Goal: Information Seeking & Learning: Learn about a topic

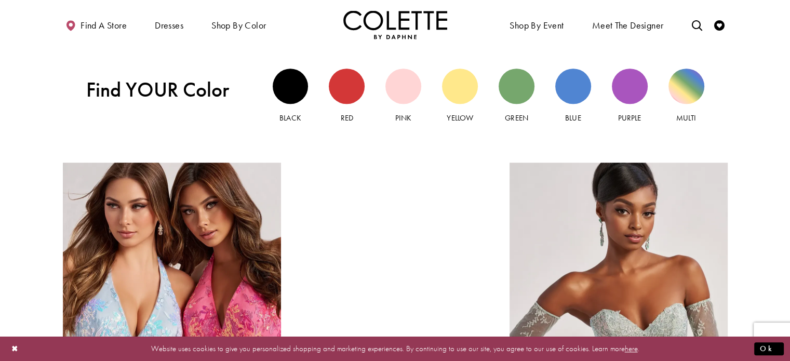
scroll to position [1018, 0]
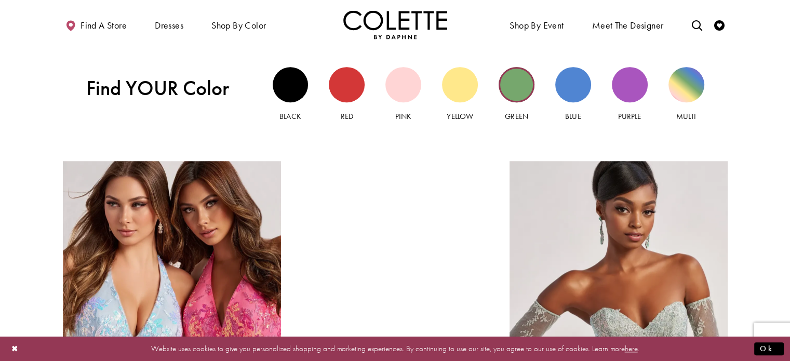
click at [517, 86] on div "Green view" at bounding box center [517, 85] width 36 height 36
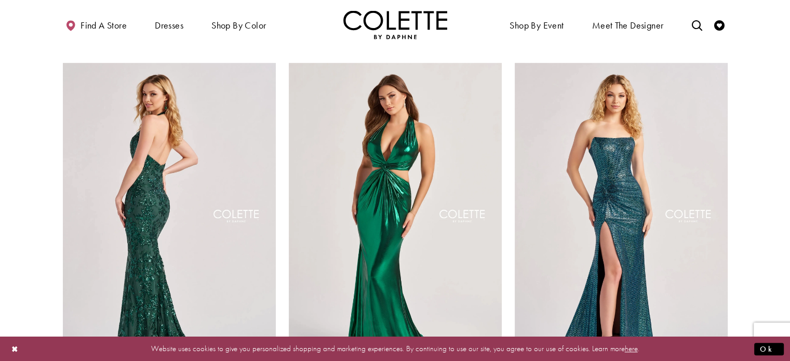
scroll to position [831, 0]
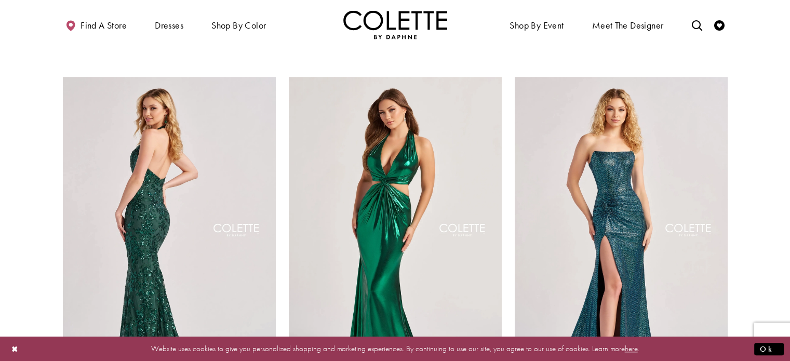
click at [35, 131] on section at bounding box center [395, 317] width 790 height 2059
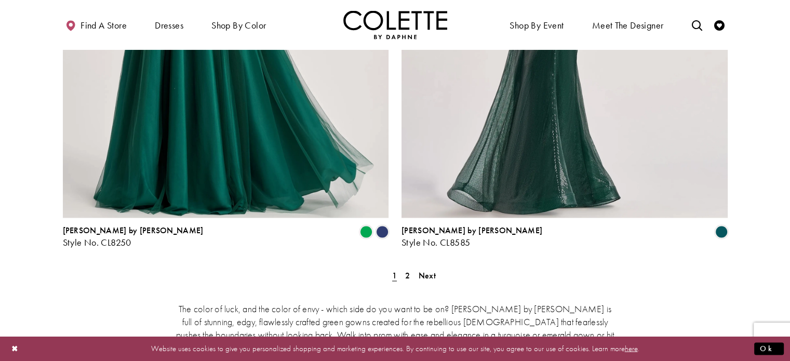
scroll to position [1933, 0]
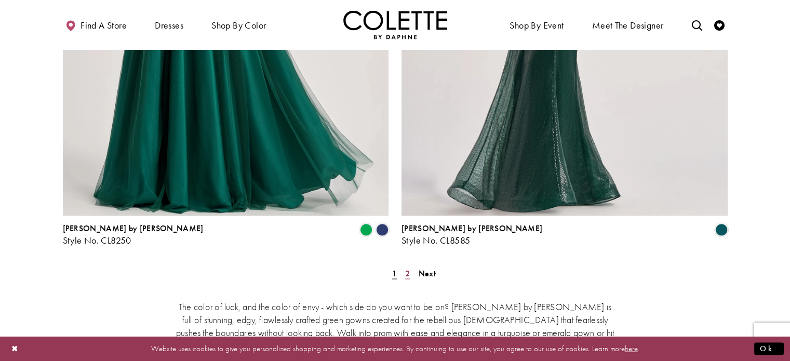
click at [406, 268] on span "2" at bounding box center [407, 273] width 5 height 11
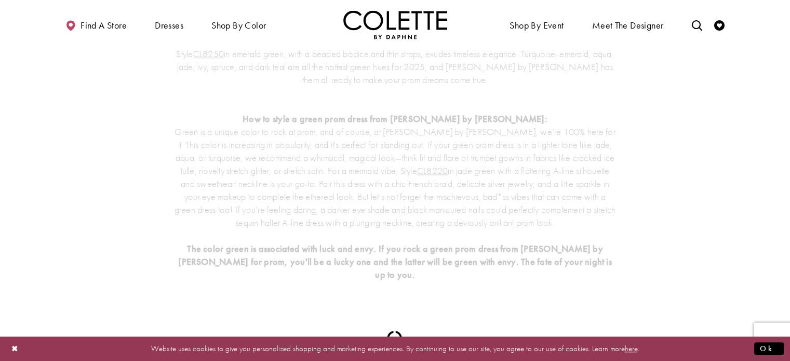
scroll to position [56, 0]
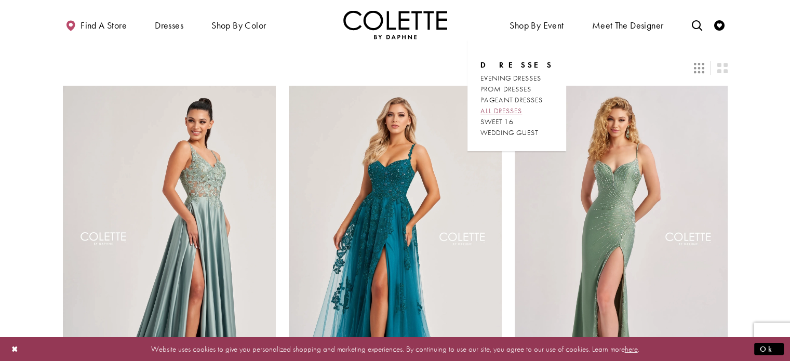
click at [510, 110] on span "ALL DRESSES" at bounding box center [502, 110] width 42 height 9
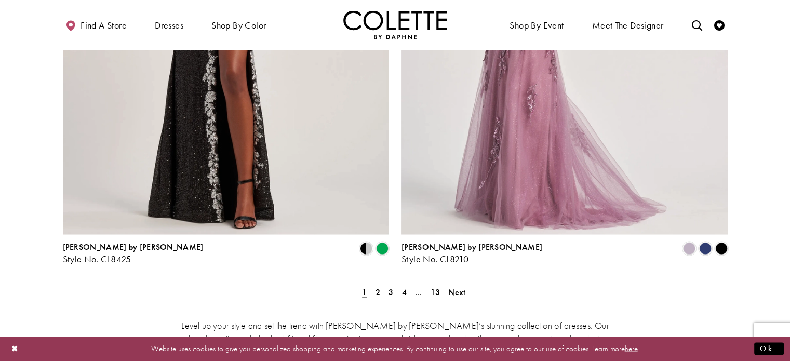
scroll to position [1891, 0]
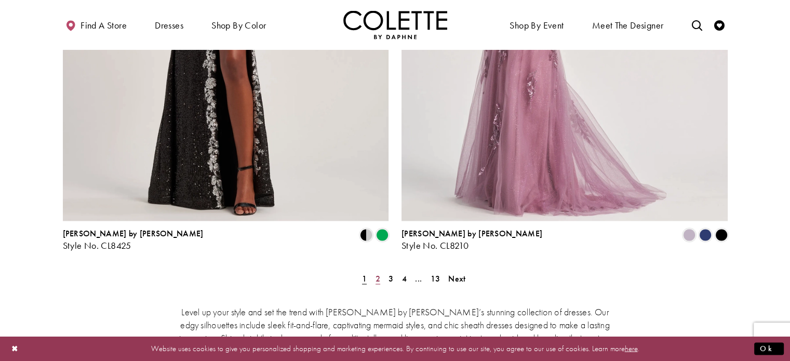
click at [378, 273] on span "2" at bounding box center [378, 278] width 5 height 11
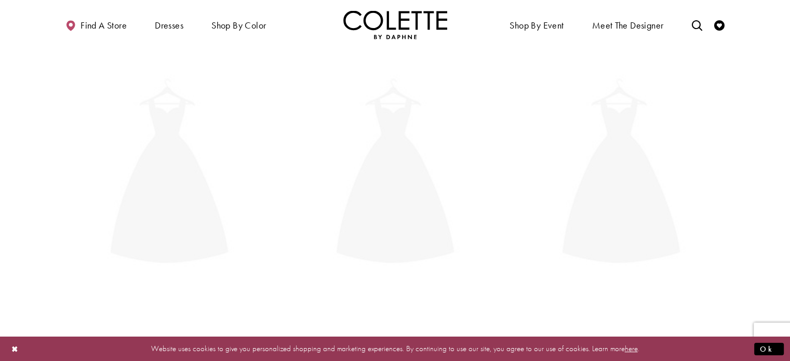
scroll to position [56, 0]
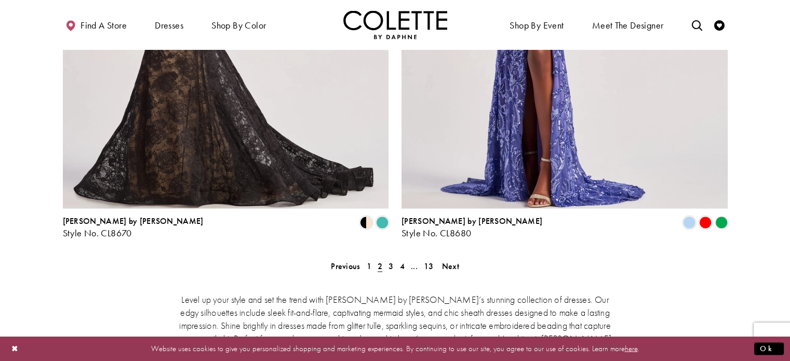
scroll to position [1906, 0]
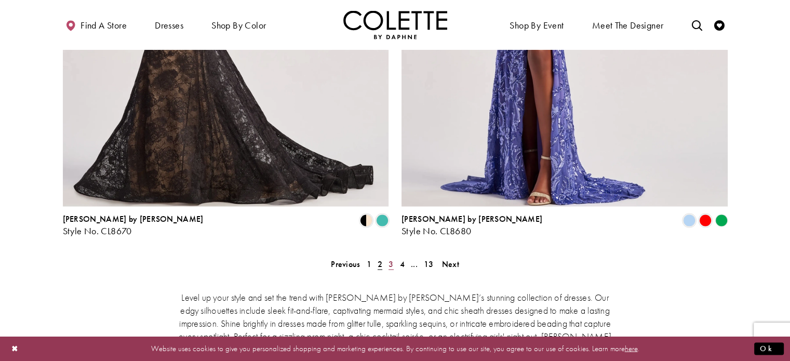
click at [390, 258] on span "3" at bounding box center [391, 263] width 5 height 11
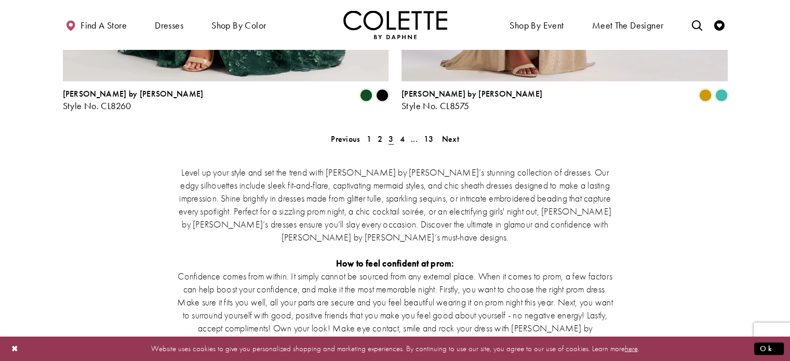
scroll to position [2051, 0]
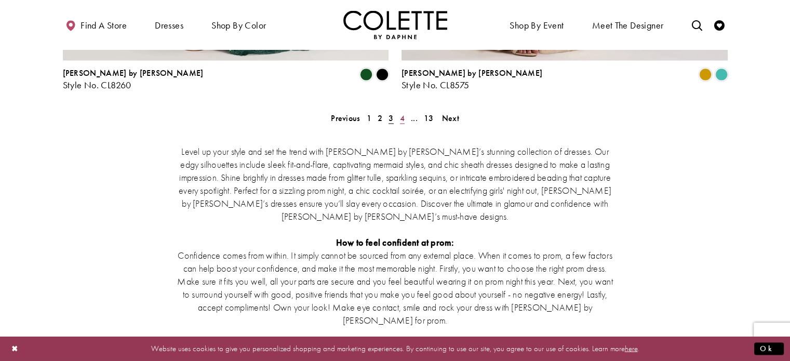
click at [401, 113] on span "4" at bounding box center [402, 118] width 5 height 11
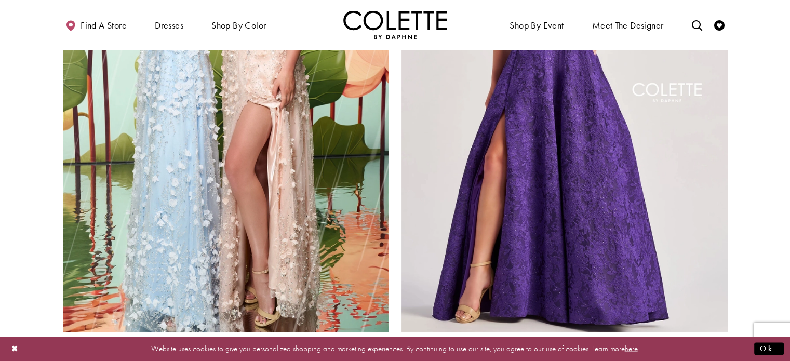
scroll to position [1781, 0]
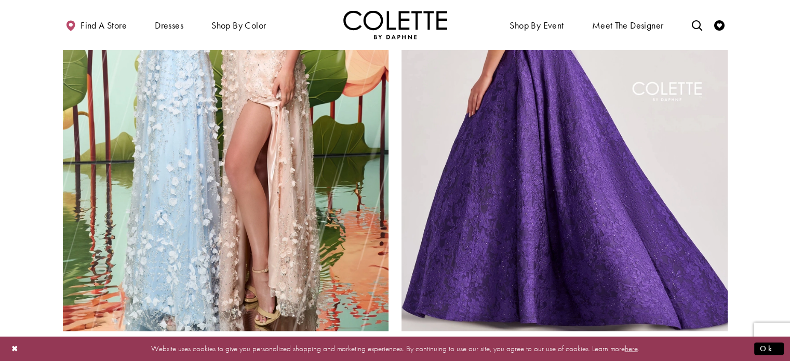
click at [533, 185] on img "Visit Colette by Daphne Style No. CL8675 Page" at bounding box center [565, 94] width 326 height 474
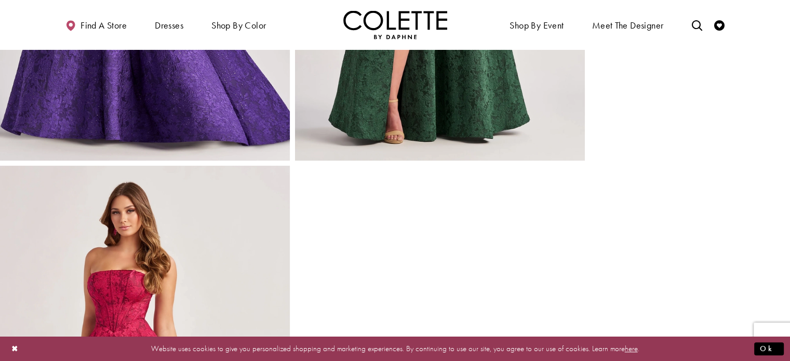
scroll to position [769, 0]
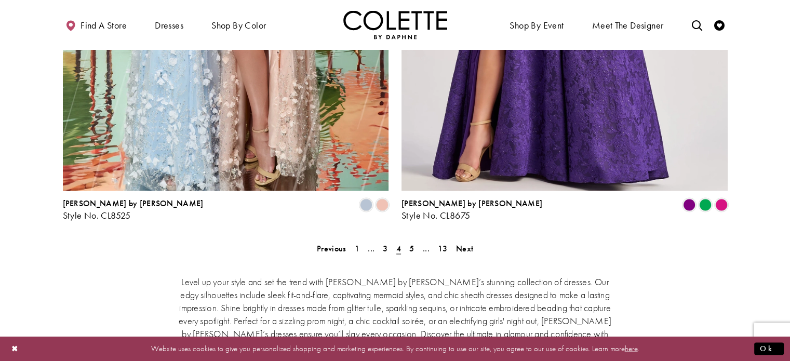
scroll to position [2009, 0]
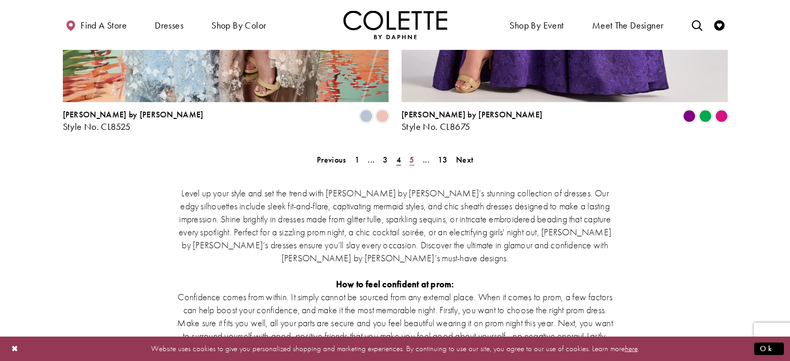
click at [412, 154] on span "5" at bounding box center [411, 159] width 5 height 11
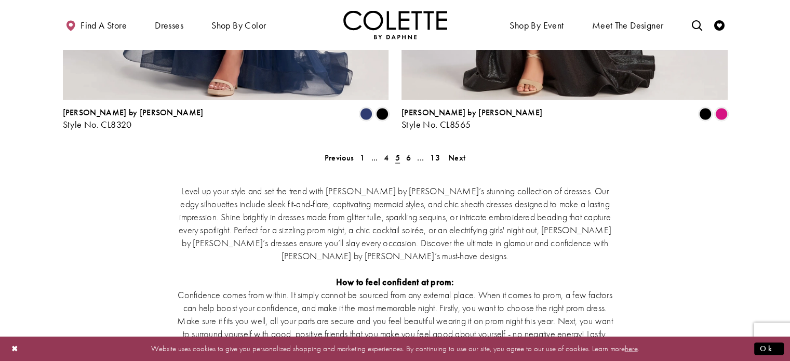
scroll to position [2030, 0]
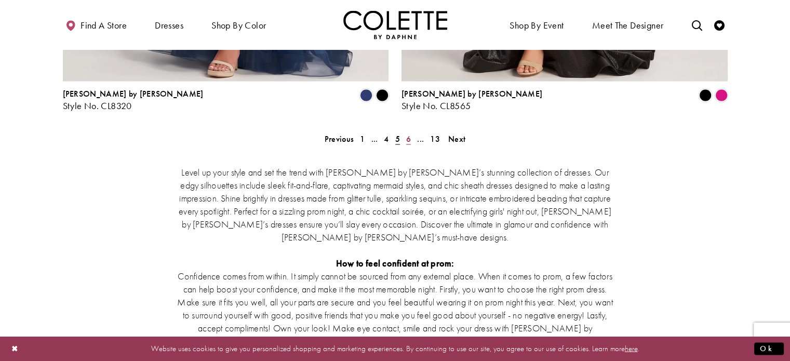
click at [407, 134] on span "6" at bounding box center [408, 139] width 5 height 11
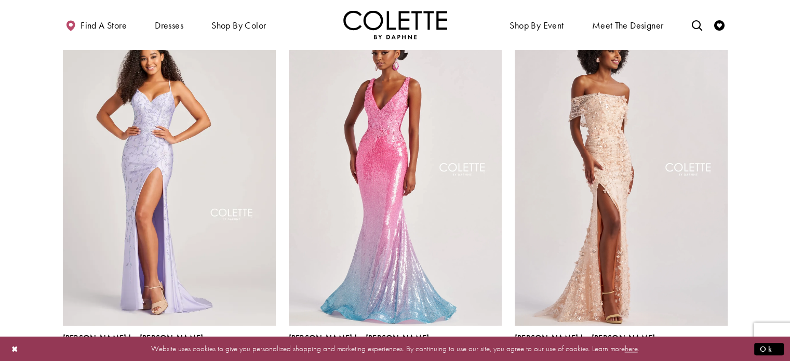
scroll to position [1241, 0]
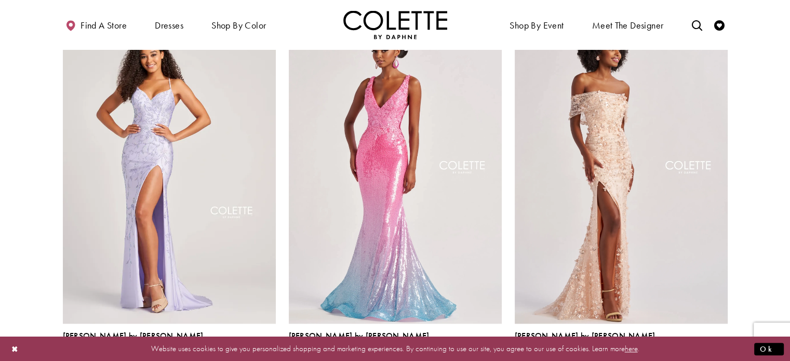
click at [725, 353] on span "Product List" at bounding box center [721, 359] width 12 height 12
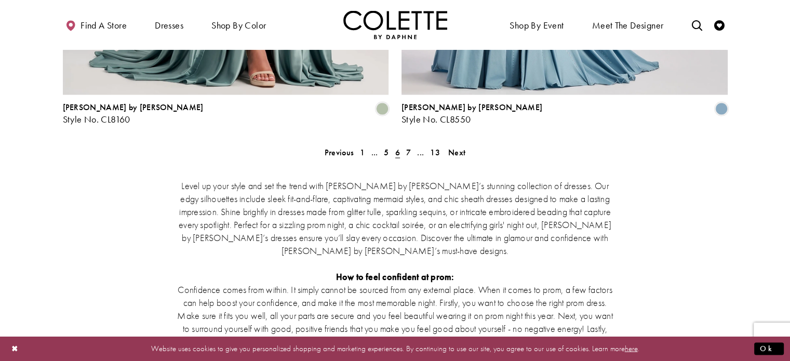
scroll to position [2030, 0]
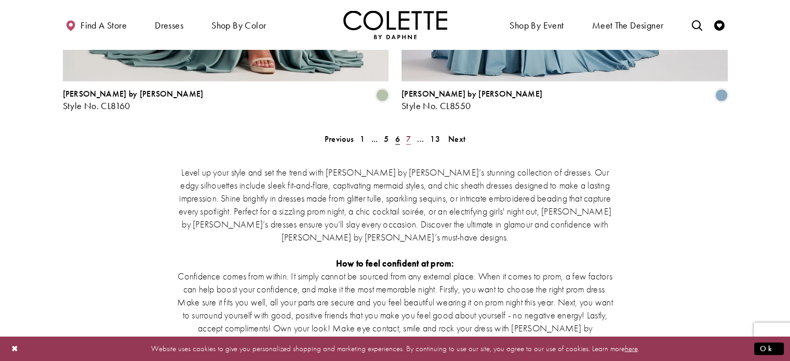
click at [410, 134] on span "7" at bounding box center [408, 139] width 5 height 11
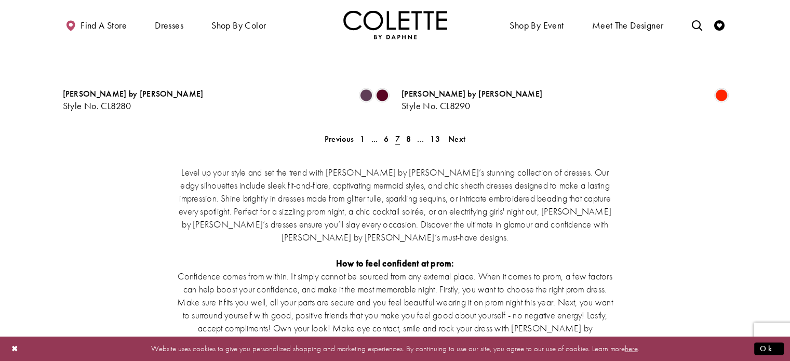
scroll to position [56, 0]
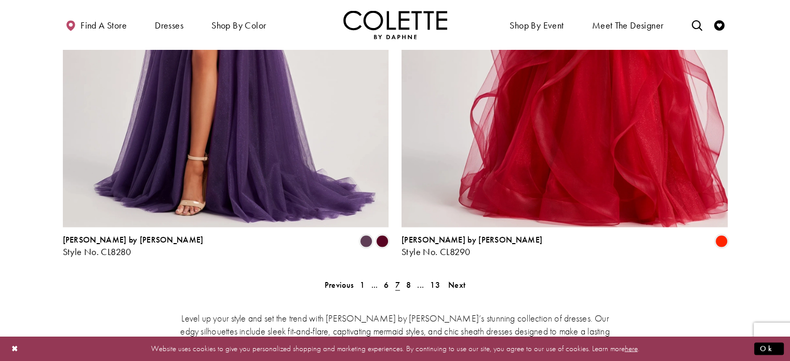
scroll to position [1947, 0]
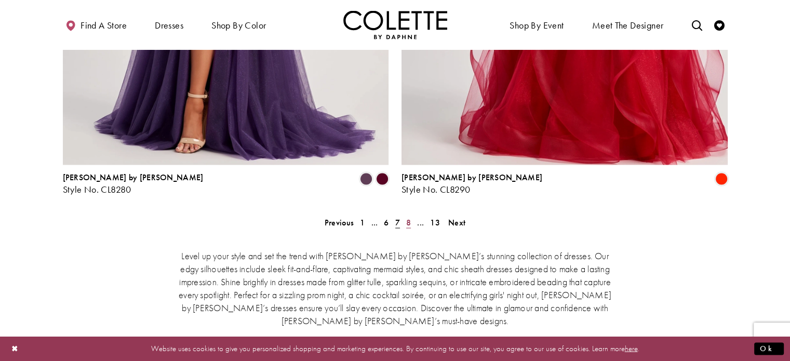
click at [407, 217] on span "8" at bounding box center [408, 222] width 5 height 11
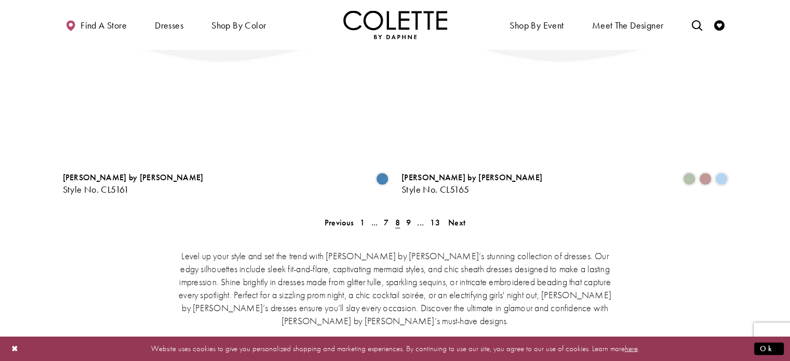
scroll to position [56, 0]
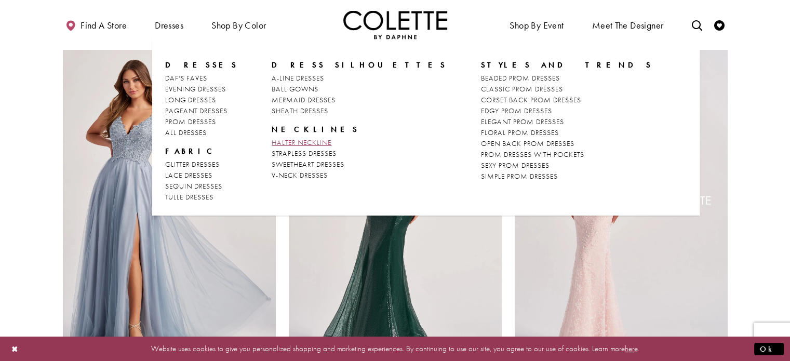
click at [277, 142] on span "HALTER NECKLINE" at bounding box center [302, 142] width 60 height 9
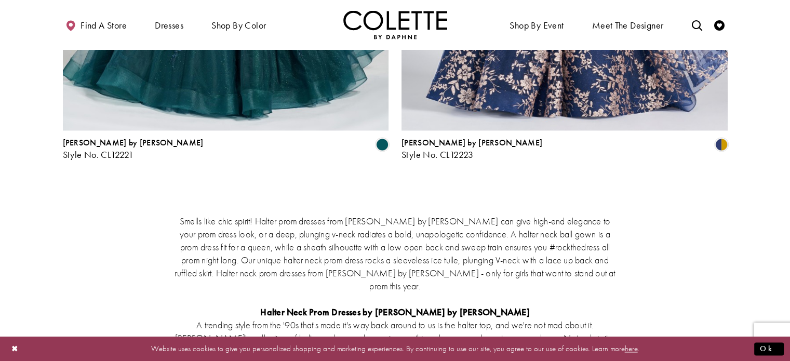
scroll to position [1600, 0]
